Goal: Transaction & Acquisition: Book appointment/travel/reservation

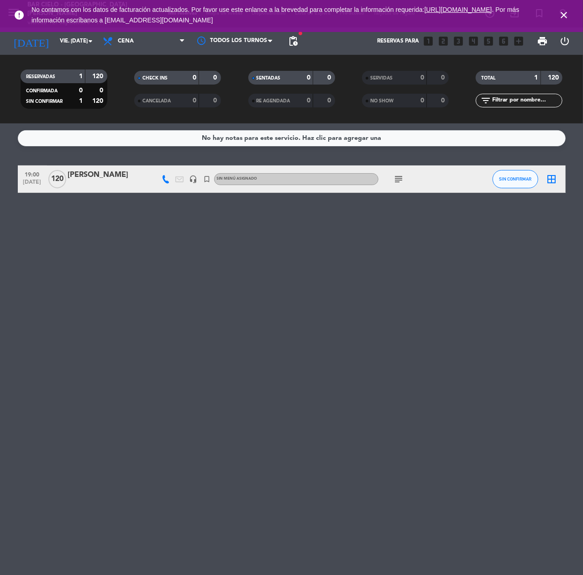
click at [561, 12] on icon "close" at bounding box center [564, 15] width 11 height 11
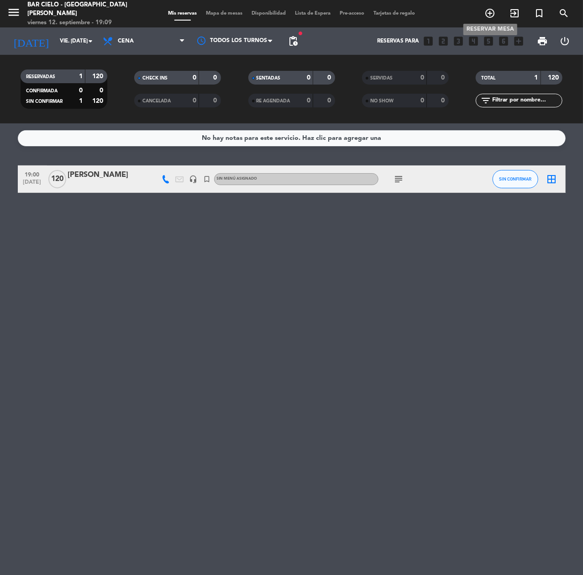
click at [491, 13] on icon "add_circle_outline" at bounding box center [490, 13] width 11 height 11
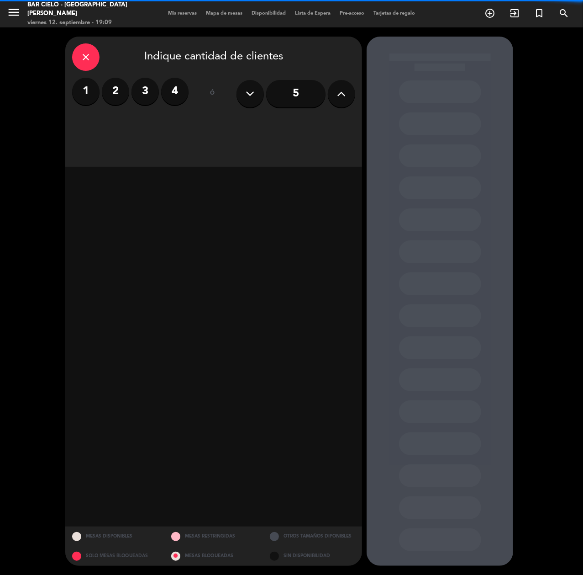
click at [344, 87] on icon at bounding box center [342, 94] width 9 height 14
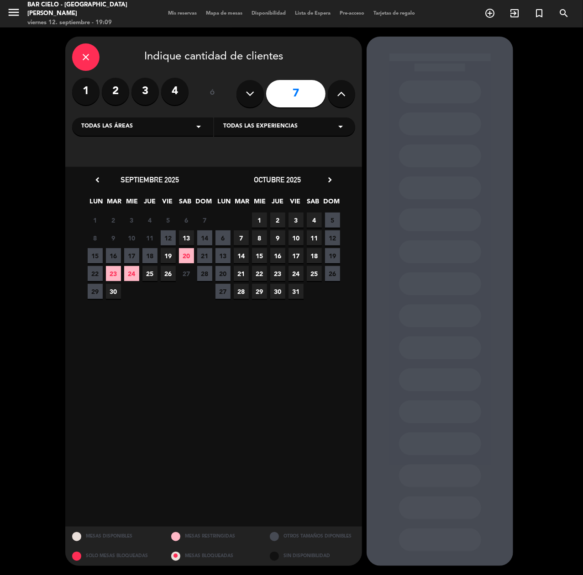
click at [165, 252] on span "19" at bounding box center [168, 255] width 15 height 15
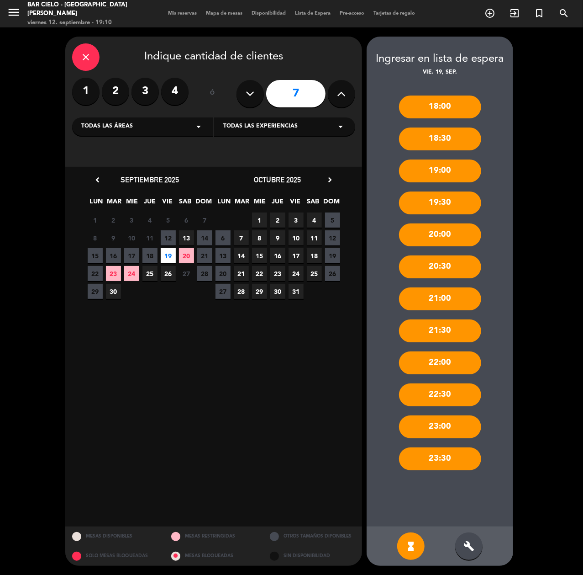
click at [460, 540] on div "build" at bounding box center [468, 545] width 27 height 27
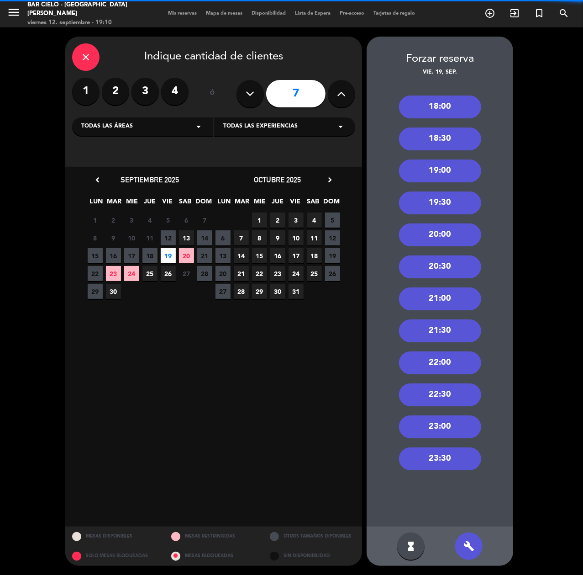
click at [438, 357] on div "22:00" at bounding box center [440, 362] width 82 height 23
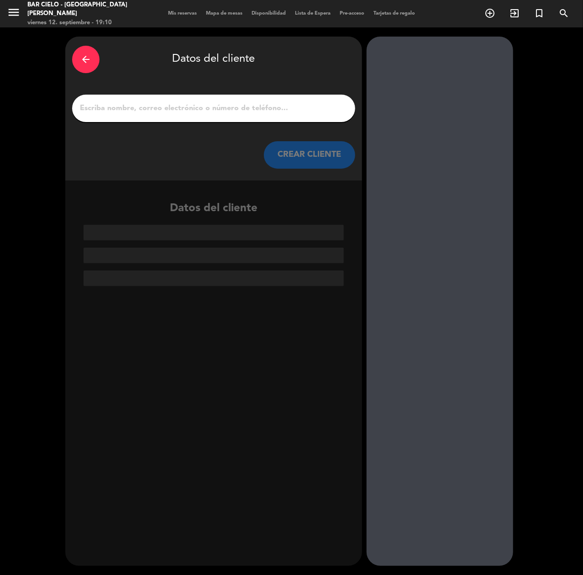
click at [206, 116] on div at bounding box center [213, 108] width 283 height 27
paste input "[PERSON_NAME]"
click at [207, 111] on input "1" at bounding box center [213, 108] width 269 height 13
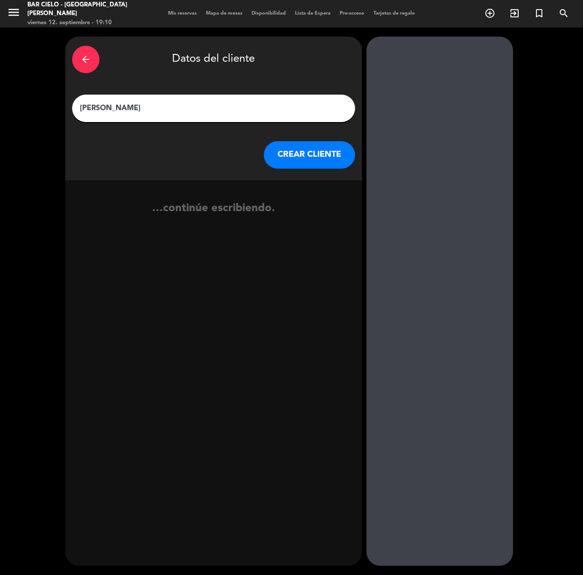
type input "[PERSON_NAME]"
drag, startPoint x: 302, startPoint y: 153, endPoint x: 37, endPoint y: 231, distance: 276.4
click at [302, 153] on button "CREAR CLIENTE" at bounding box center [309, 154] width 91 height 27
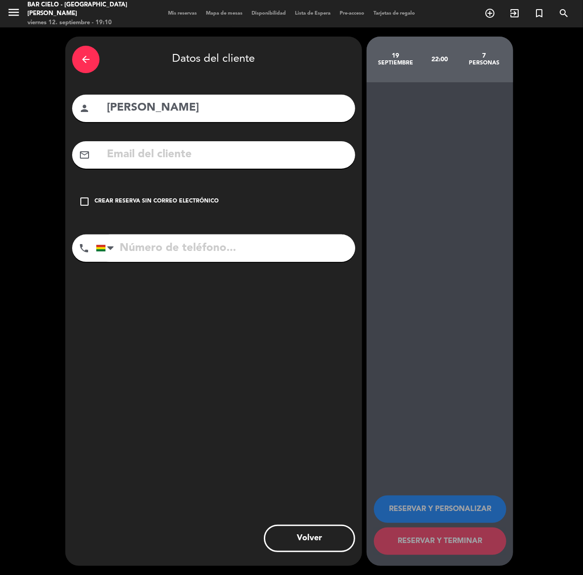
click at [158, 253] on input "tel" at bounding box center [225, 247] width 259 height 27
paste input "69262265"
type input "69262265"
click at [160, 169] on div "arrow_back Datos del cliente person [PERSON_NAME] mail_outline check_box_outlin…" at bounding box center [213, 301] width 297 height 529
click at [148, 161] on input "text" at bounding box center [227, 154] width 243 height 19
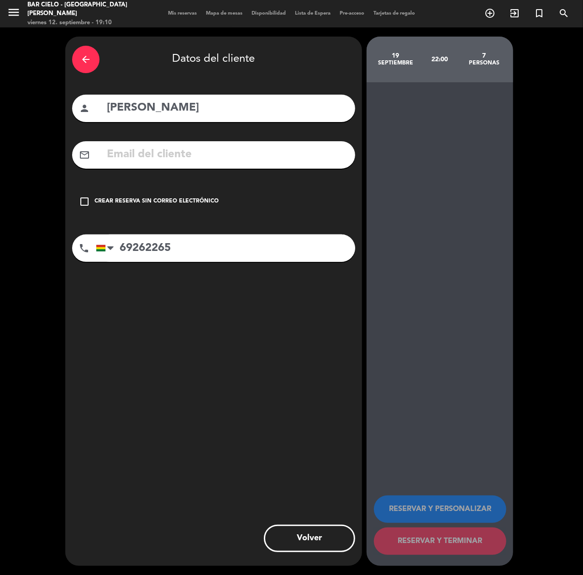
paste input "[EMAIL_ADDRESS][DOMAIN_NAME]"
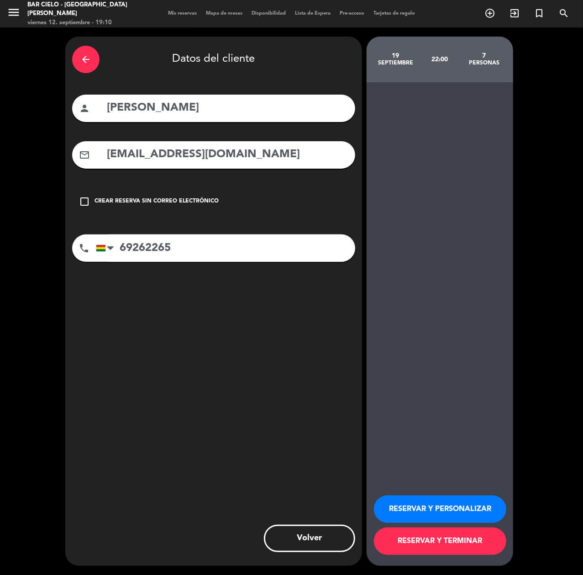
type input "[EMAIL_ADDRESS][DOMAIN_NAME]"
drag, startPoint x: 413, startPoint y: 502, endPoint x: 117, endPoint y: 502, distance: 296.0
click at [410, 503] on button "RESERVAR Y PERSONALIZAR" at bounding box center [440, 508] width 132 height 27
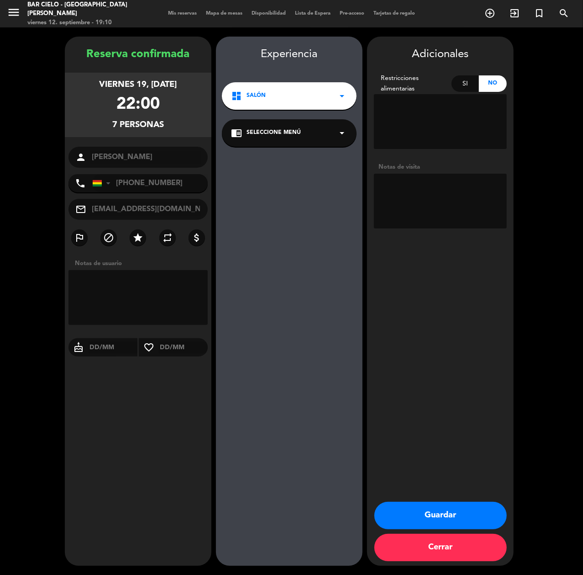
click at [428, 192] on textarea at bounding box center [440, 201] width 133 height 55
type textarea "CUMPLE"
drag, startPoint x: 433, startPoint y: 516, endPoint x: 286, endPoint y: 280, distance: 278.8
click at [433, 516] on button "Guardar" at bounding box center [441, 515] width 132 height 27
